Goal: Information Seeking & Learning: Learn about a topic

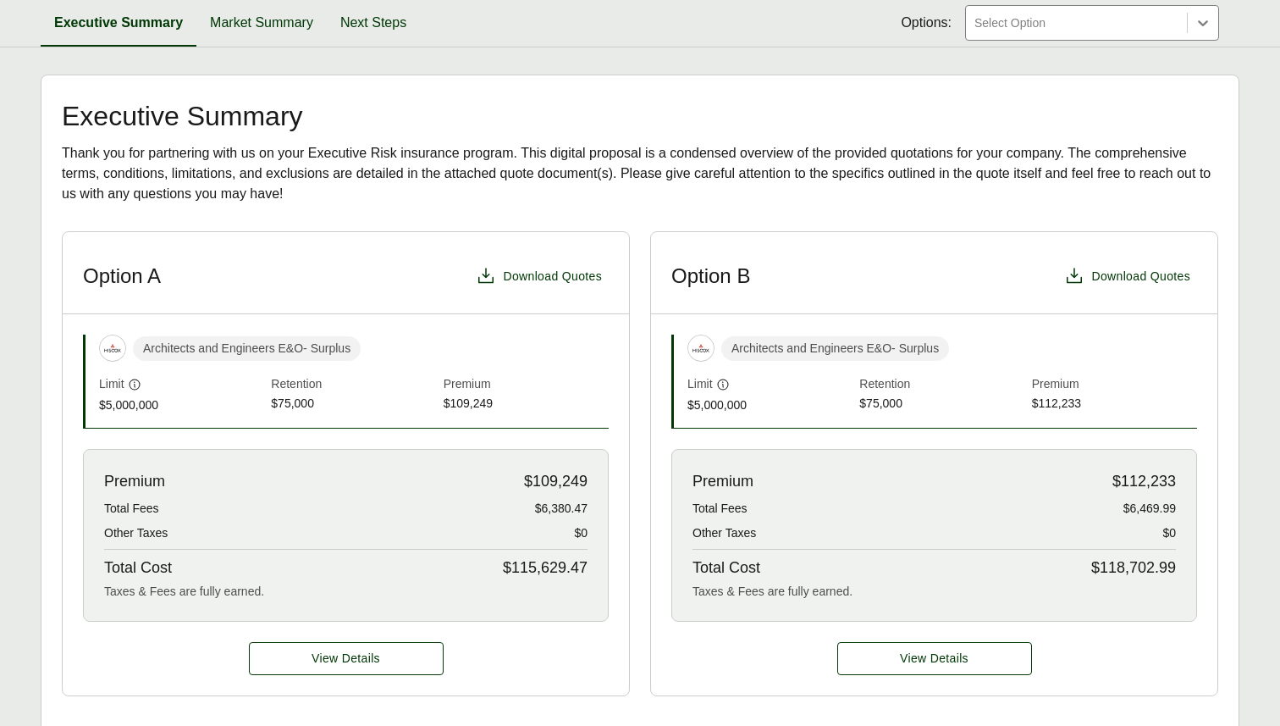
scroll to position [203, 0]
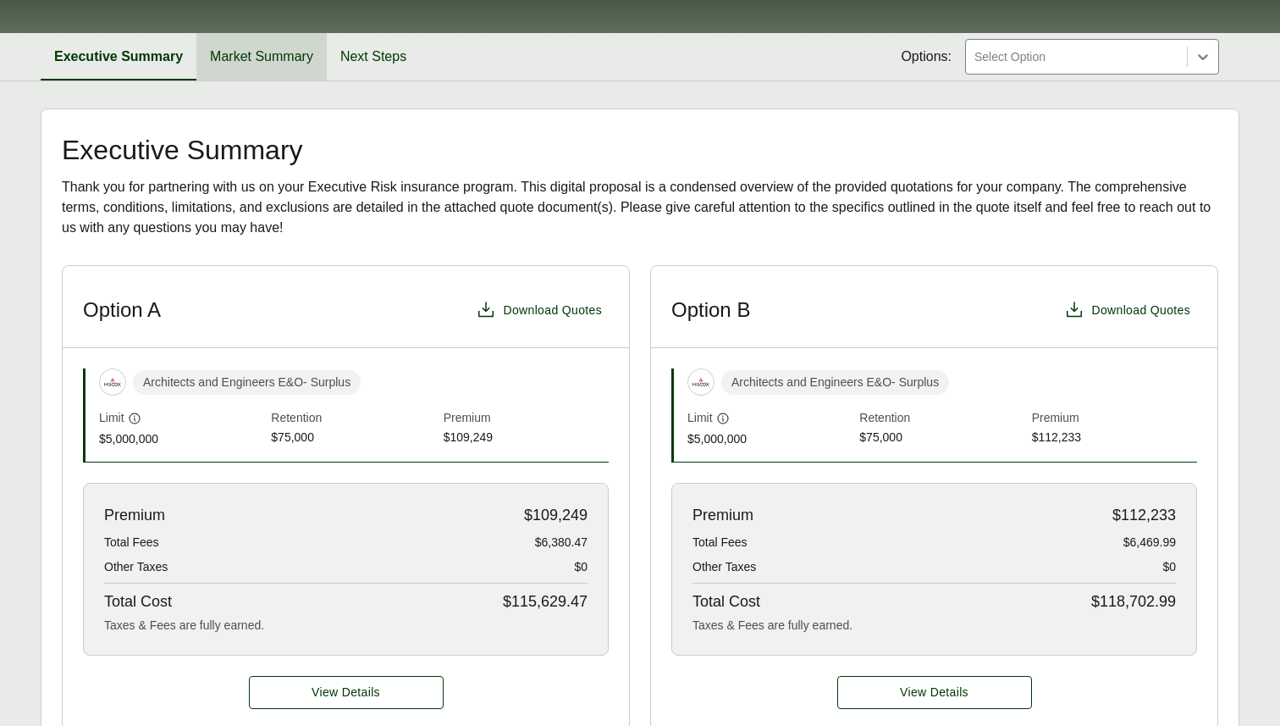
click at [280, 66] on button "Market Summary" at bounding box center [261, 56] width 130 height 47
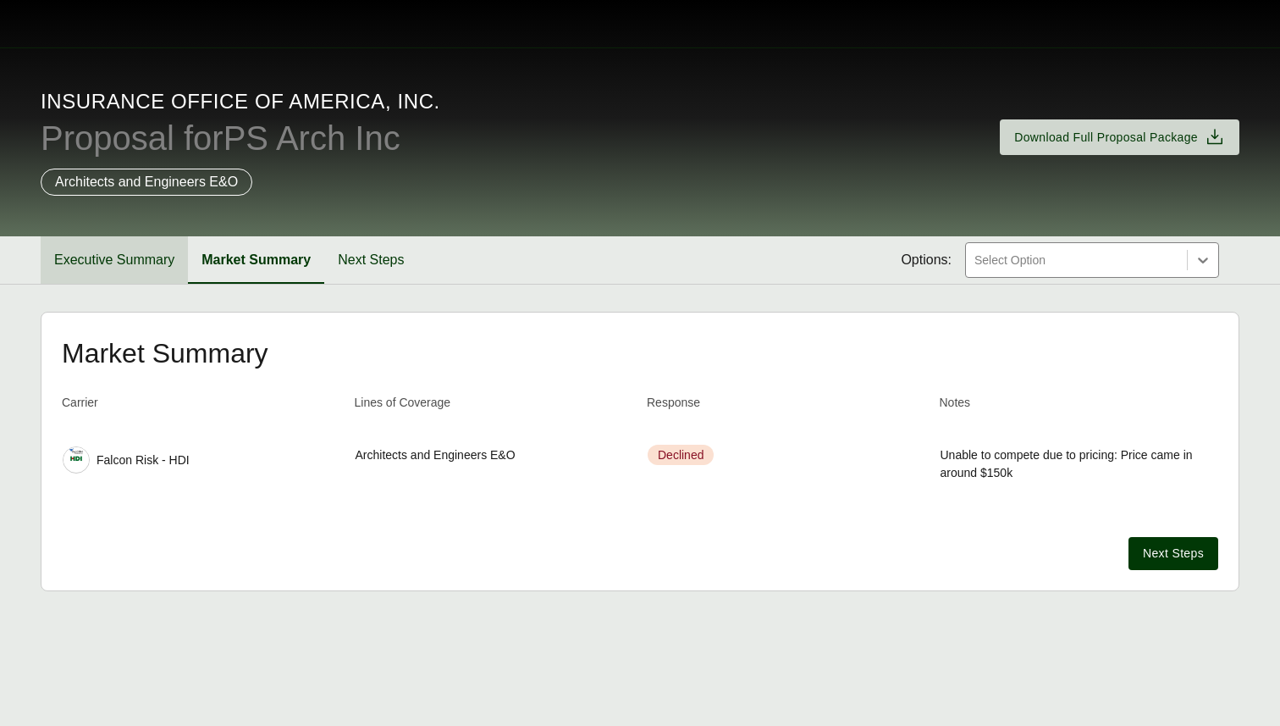
click at [129, 262] on button "Executive Summary" at bounding box center [114, 259] width 147 height 47
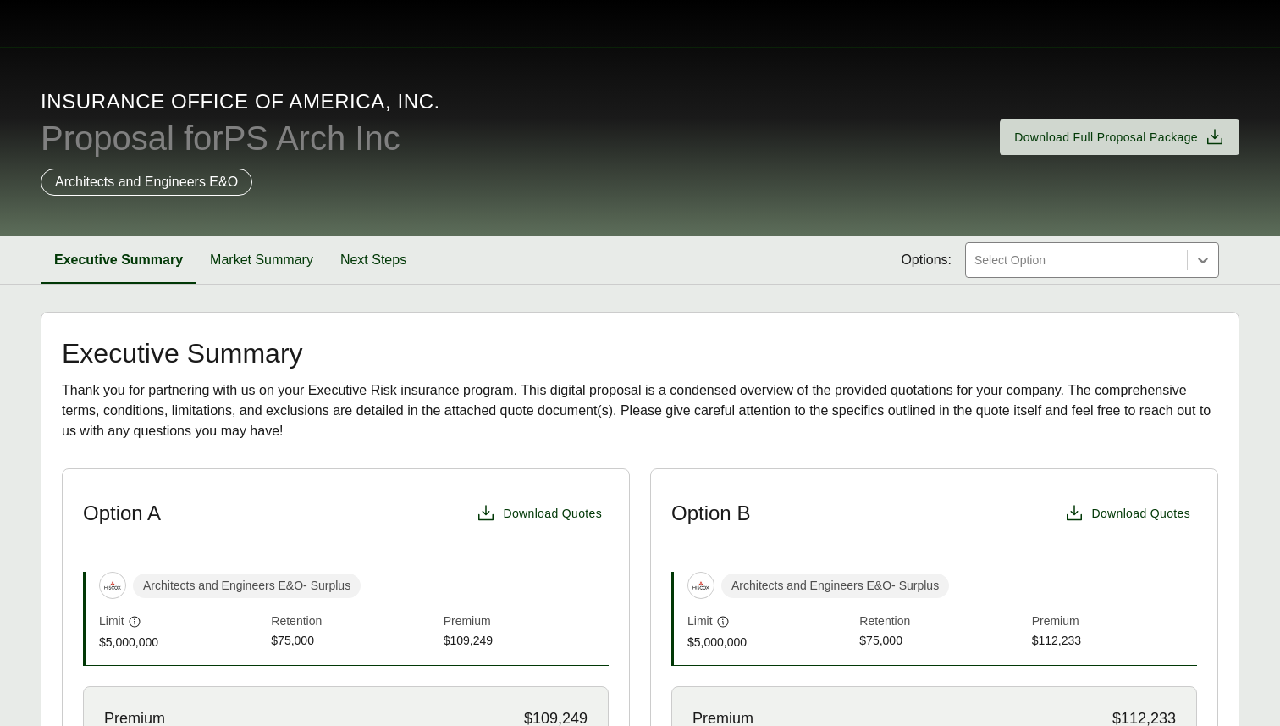
click at [604, 353] on h2 "Executive Summary" at bounding box center [640, 352] width 1156 height 27
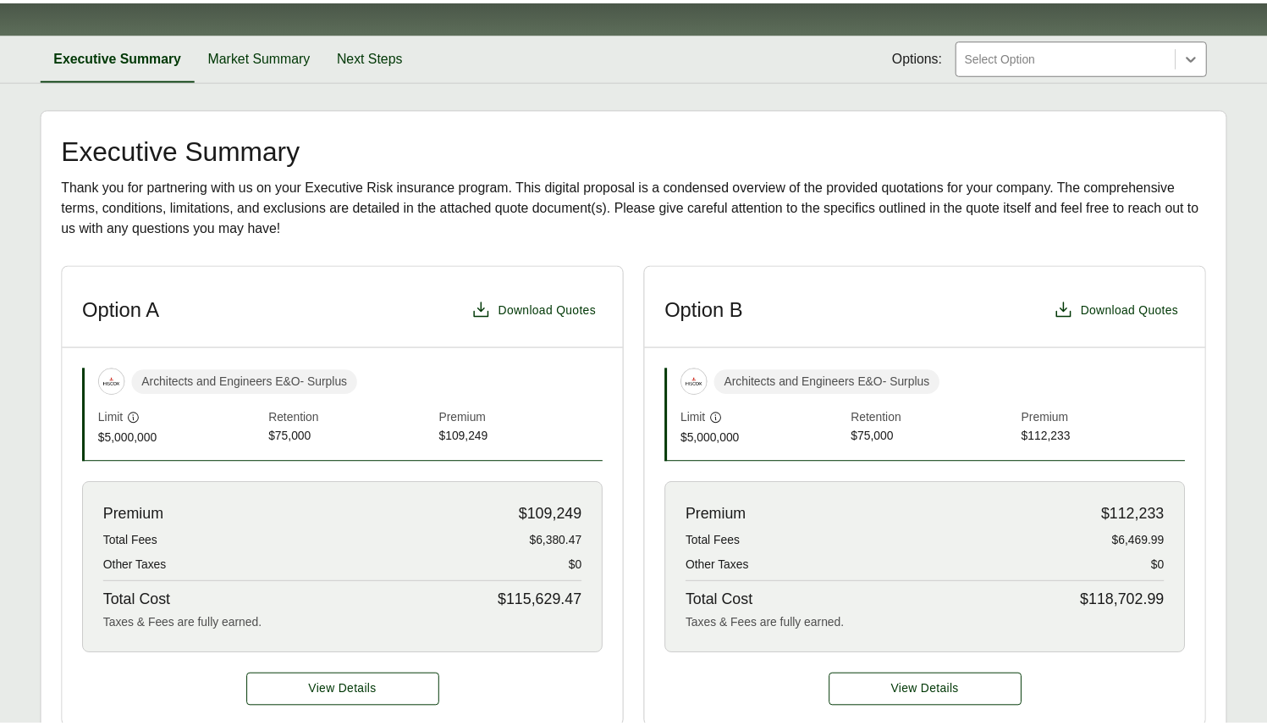
scroll to position [237, 0]
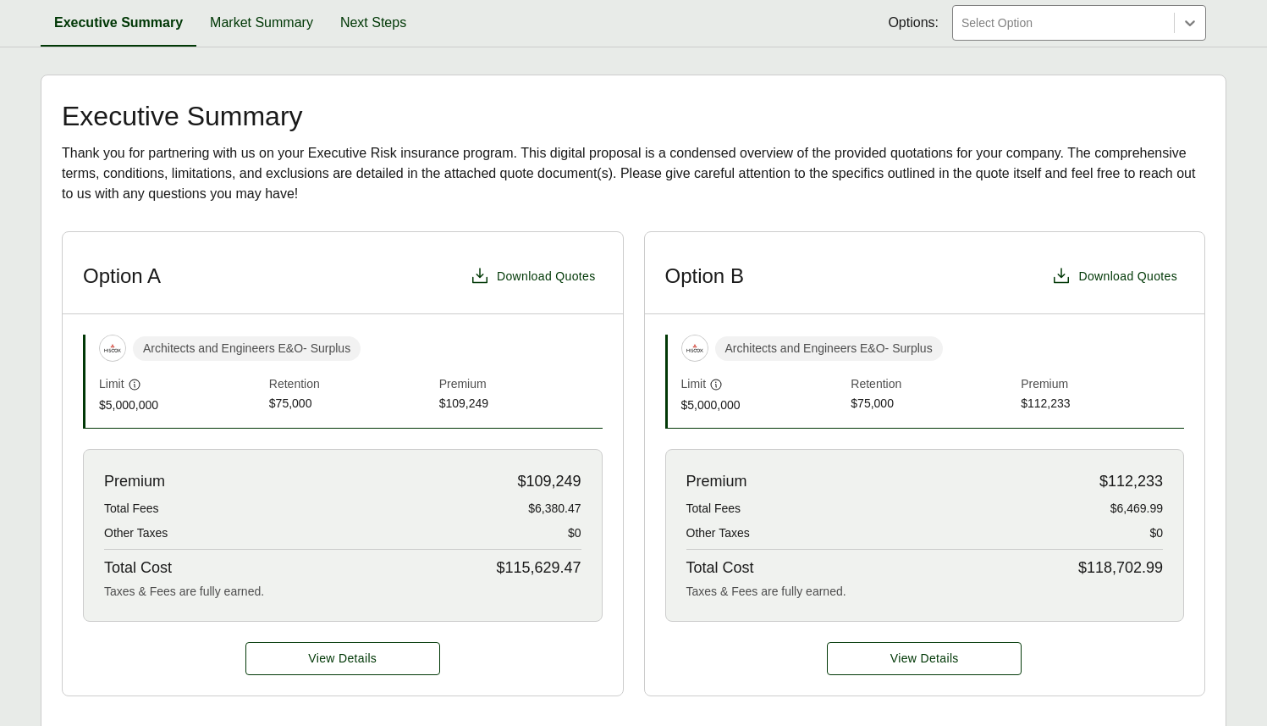
click at [486, 241] on header "Option A Download Quotes" at bounding box center [343, 273] width 560 height 82
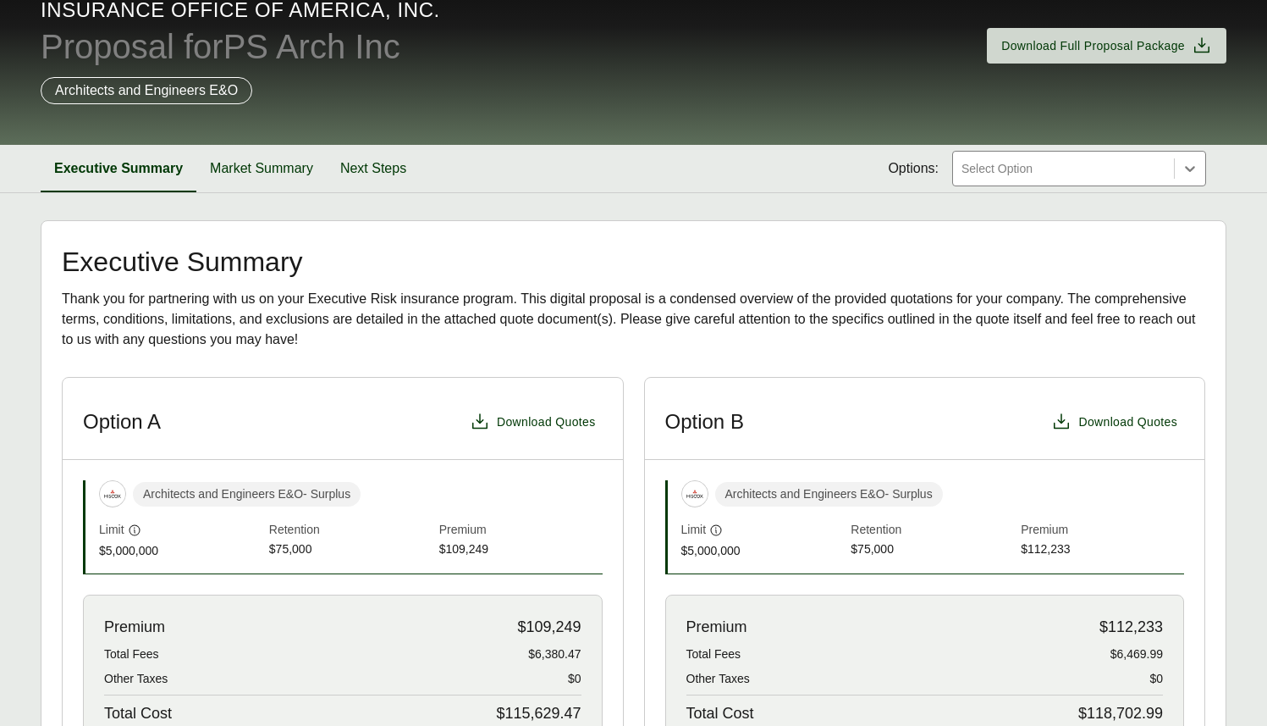
scroll to position [0, 0]
